Goal: Information Seeking & Learning: Learn about a topic

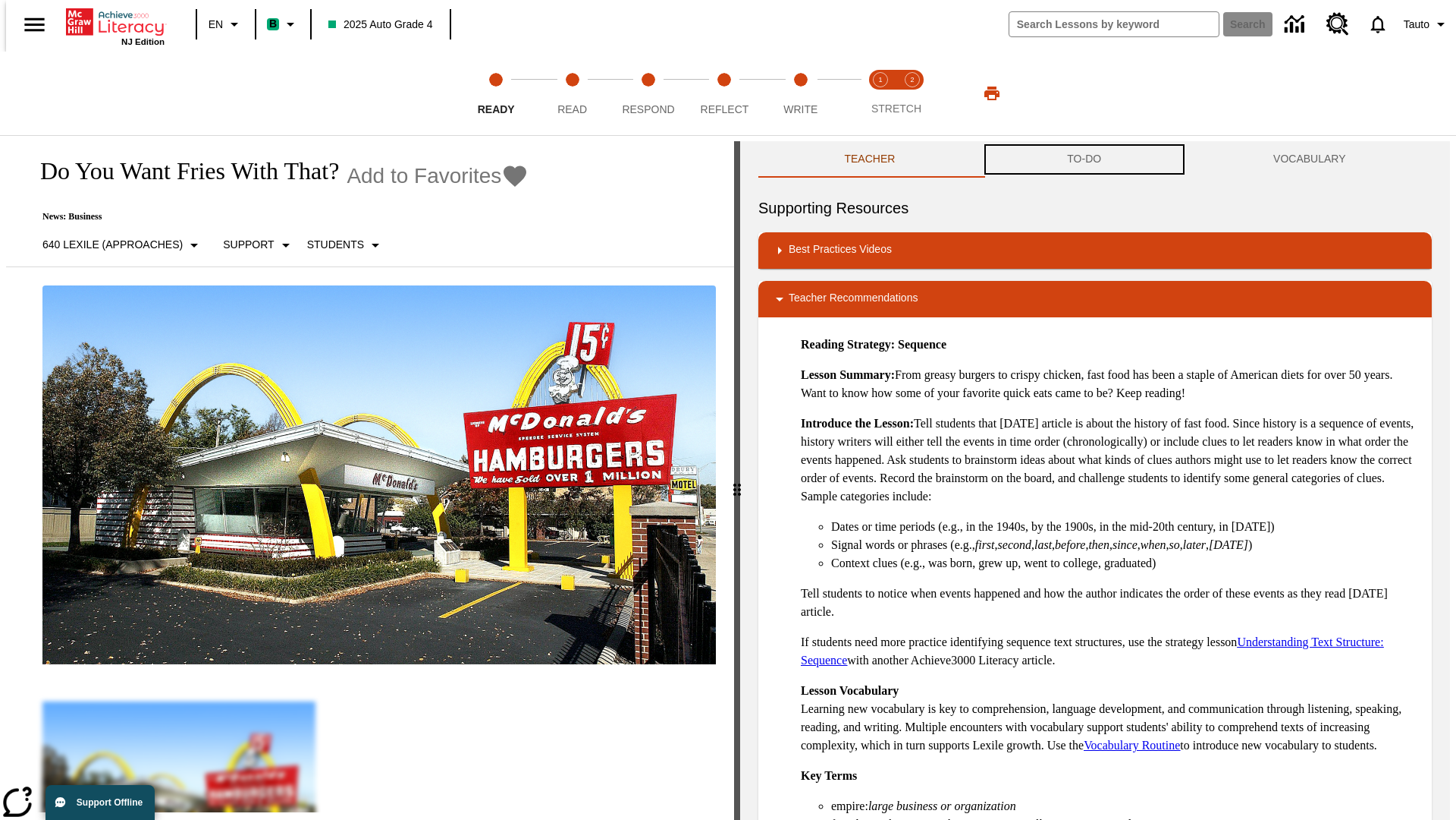
click at [1084, 159] on button "TO-DO" at bounding box center [1084, 159] width 206 height 36
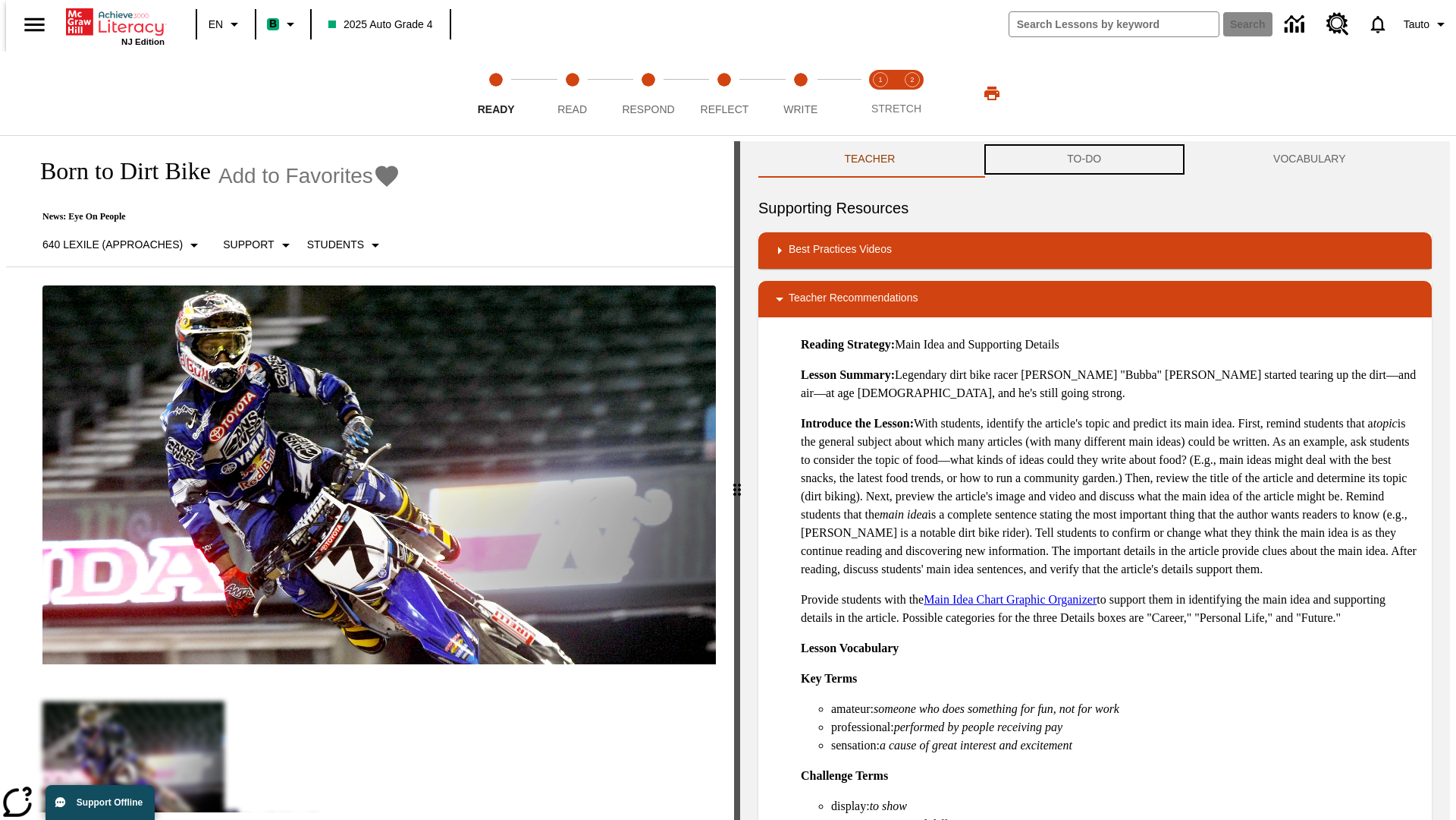
click at [1084, 159] on button "TO-DO" at bounding box center [1084, 159] width 206 height 36
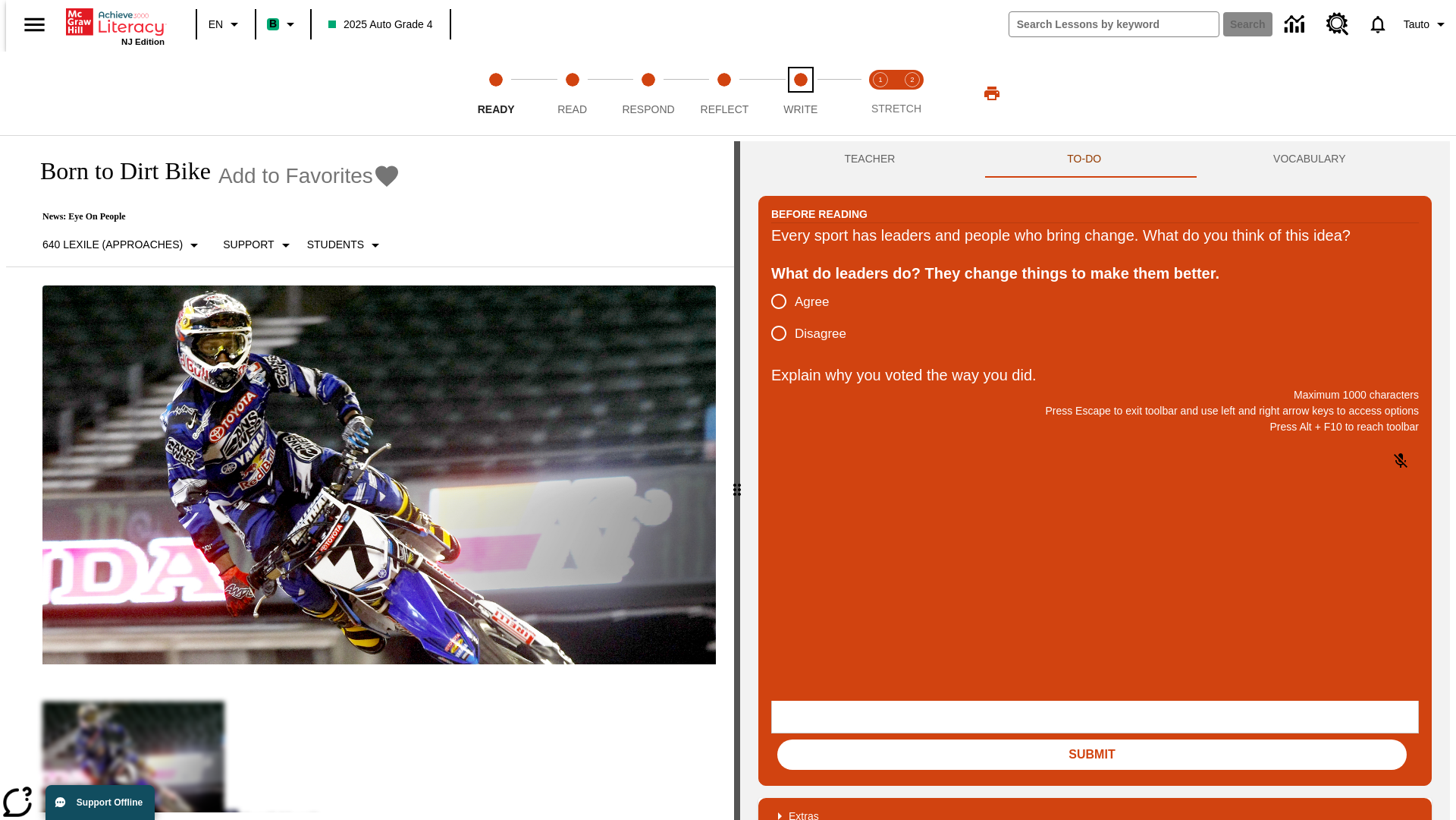
click at [800, 93] on span "Write" at bounding box center [800, 103] width 35 height 27
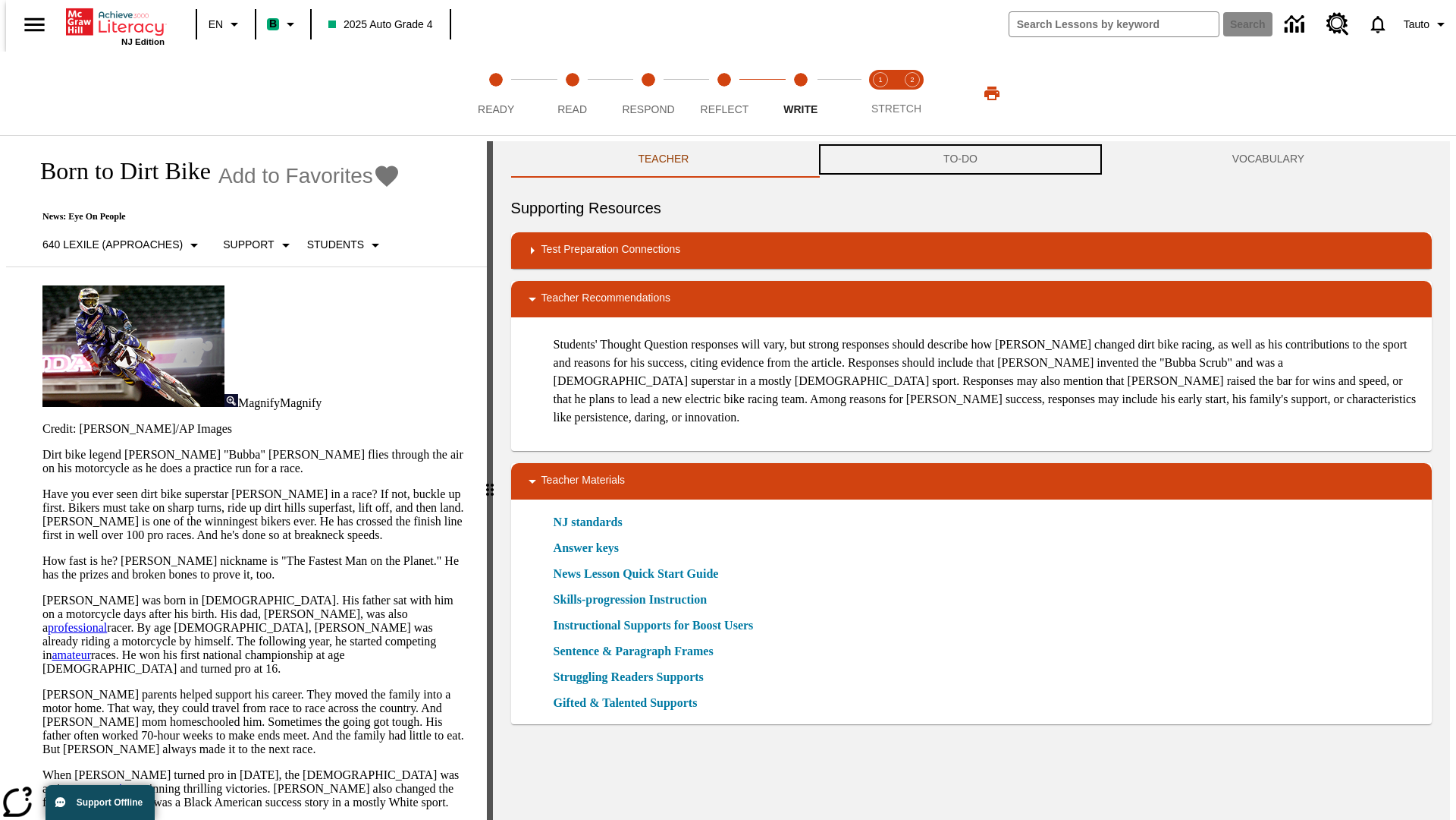
scroll to position [1, 0]
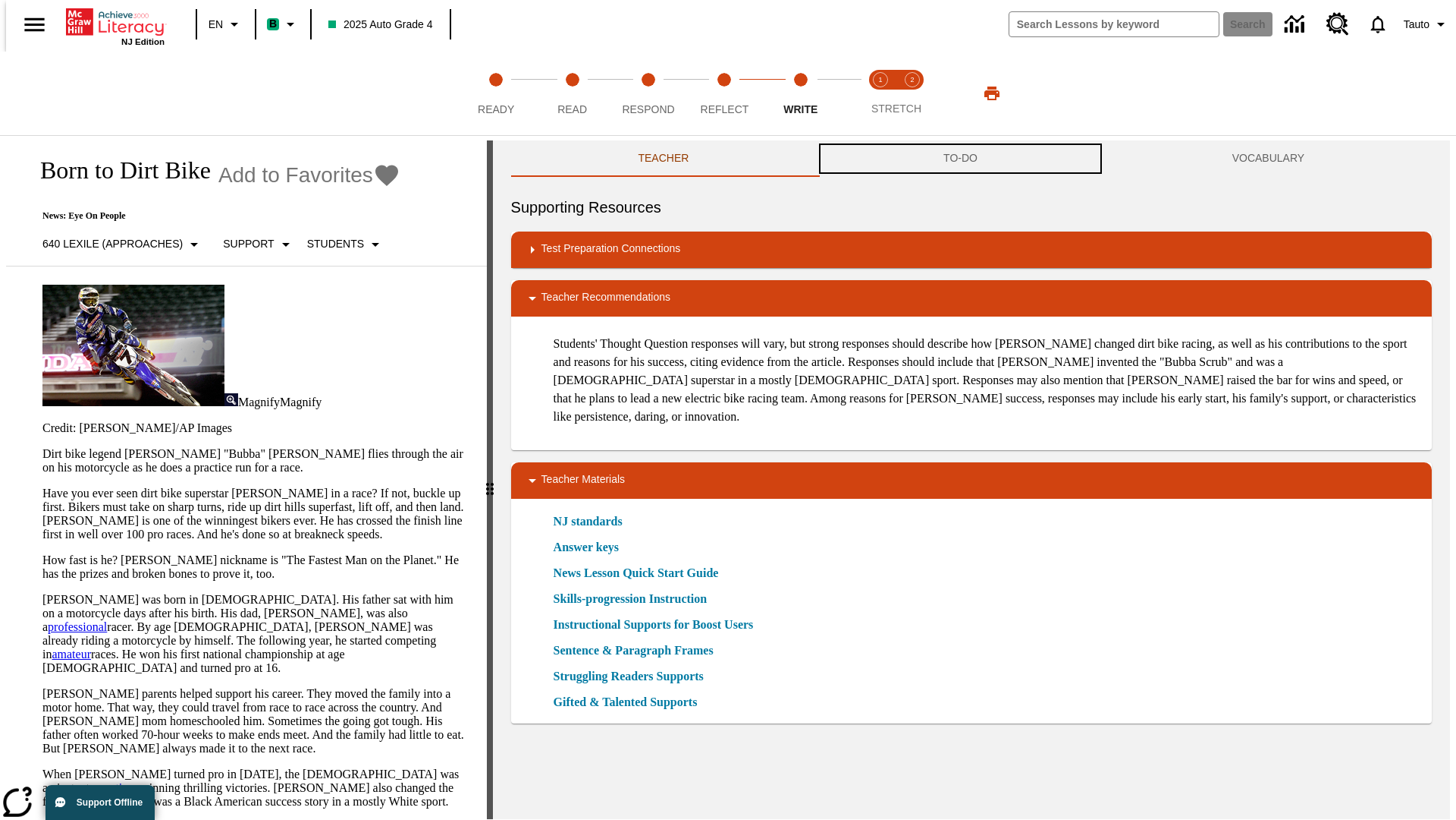
click at [960, 159] on button "TO-DO" at bounding box center [959, 158] width 289 height 36
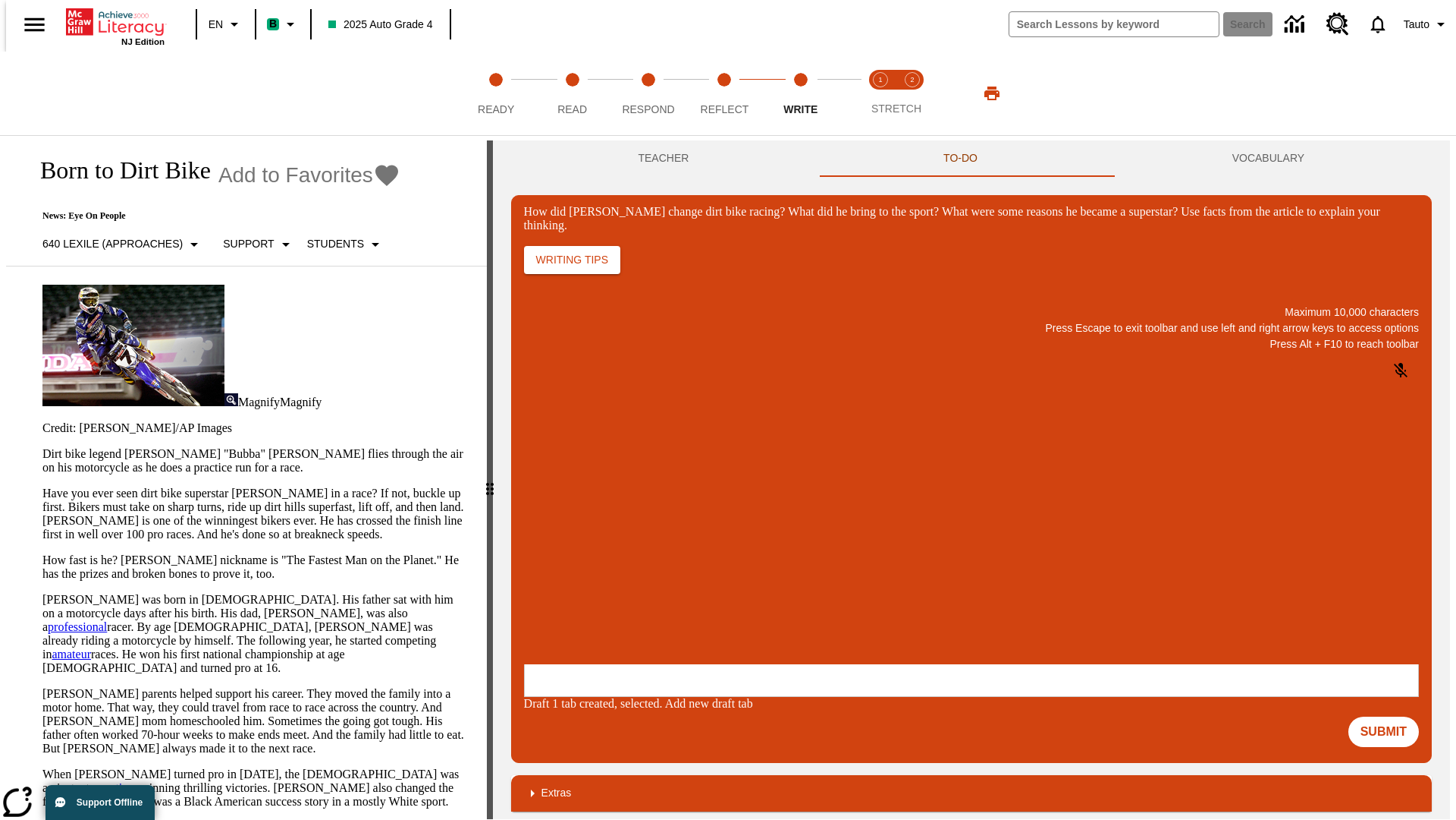
scroll to position [0, 0]
